Goal: Navigation & Orientation: Understand site structure

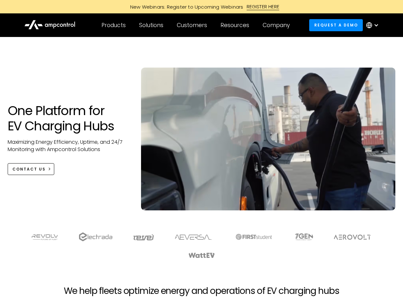
click at [196, 25] on div "Customers" at bounding box center [192, 25] width 30 height 7
click at [113, 25] on div "Products" at bounding box center [113, 25] width 24 height 7
click at [151, 25] on div "Solutions" at bounding box center [151, 25] width 24 height 7
click at [193, 25] on div "Customers" at bounding box center [192, 25] width 30 height 7
click at [236, 25] on div "Resources" at bounding box center [234, 25] width 29 height 7
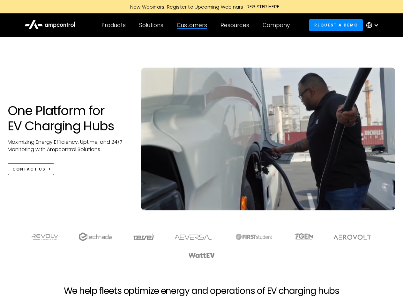
click at [278, 25] on div "Company" at bounding box center [275, 25] width 27 height 7
click at [374, 25] on div at bounding box center [375, 25] width 5 height 5
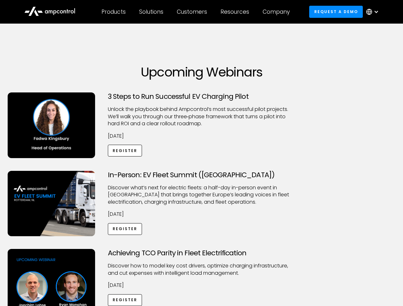
click at [196, 12] on div "Customers" at bounding box center [192, 11] width 30 height 7
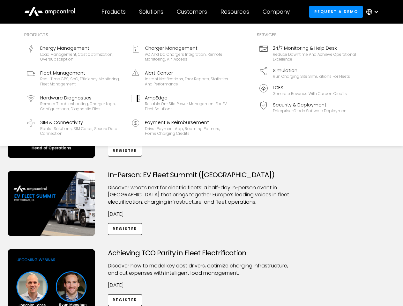
click at [113, 12] on div "Products" at bounding box center [113, 11] width 24 height 7
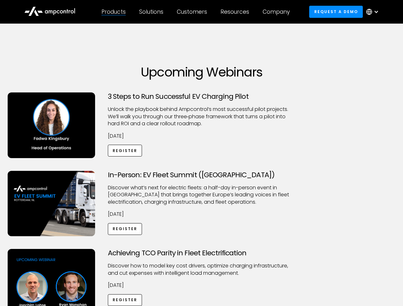
click at [151, 12] on div "Solutions" at bounding box center [151, 11] width 24 height 7
click at [193, 12] on div "Customers" at bounding box center [192, 11] width 30 height 7
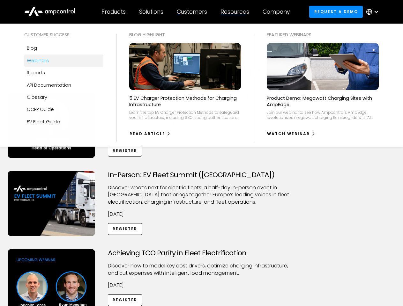
click at [236, 12] on div "Resources" at bounding box center [234, 11] width 29 height 7
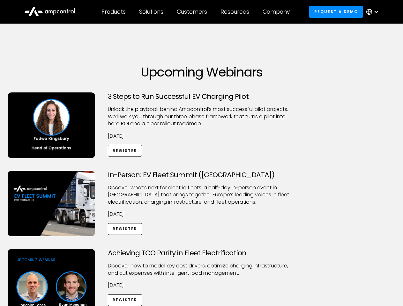
click at [278, 12] on div "Company" at bounding box center [275, 11] width 27 height 7
click at [374, 12] on div at bounding box center [375, 11] width 5 height 5
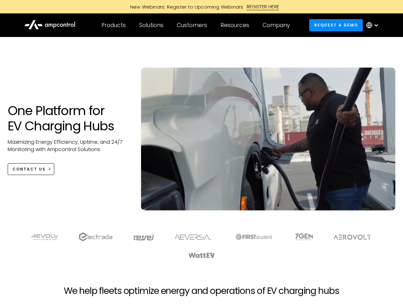
click at [196, 25] on div "Customers" at bounding box center [192, 25] width 30 height 7
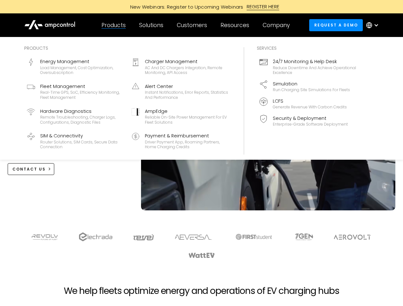
click at [113, 25] on div "Products" at bounding box center [113, 25] width 24 height 7
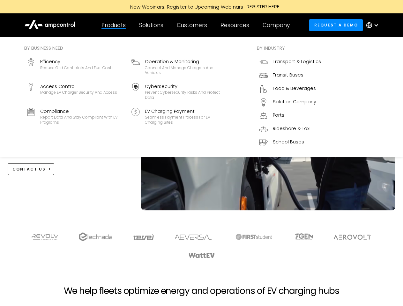
click at [151, 25] on div "Solutions" at bounding box center [151, 25] width 24 height 7
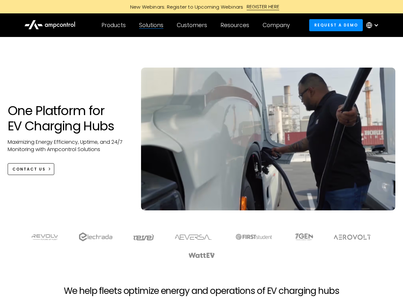
click at [193, 25] on div "Customers" at bounding box center [192, 25] width 30 height 7
click at [236, 25] on div "Resources" at bounding box center [234, 25] width 29 height 7
click at [278, 25] on div "Company" at bounding box center [275, 25] width 27 height 7
click at [374, 25] on div at bounding box center [375, 25] width 5 height 5
